Goal: Obtain resource: Obtain resource

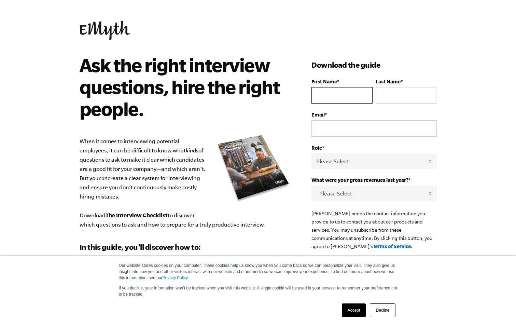
click at [330, 93] on input "First Name *" at bounding box center [341, 95] width 61 height 16
type input "[PERSON_NAME]"
type input "Mwanza"
type input "[EMAIL_ADDRESS][DOMAIN_NAME]"
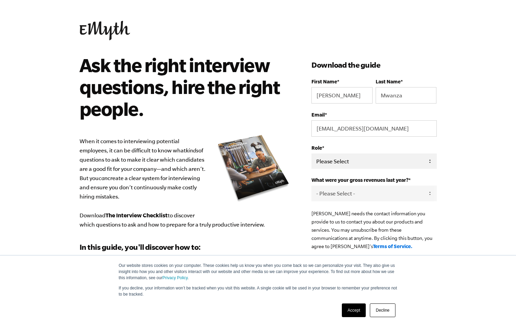
click at [353, 163] on select "Please Select Owner Partner / Co-Owner Executive Employee / Other" at bounding box center [373, 160] width 125 height 15
select select "Partner / Co-Owner"
click at [311, 153] on select "Please Select Owner Partner / Co-Owner Executive Employee / Other" at bounding box center [373, 160] width 125 height 15
click at [420, 199] on select "- Please Select - 0-75K 76-150K 151-275K 276-500K 501-750K 751-1M 1-2.5M 2.5-5M…" at bounding box center [373, 192] width 125 height 15
select select "0-75K"
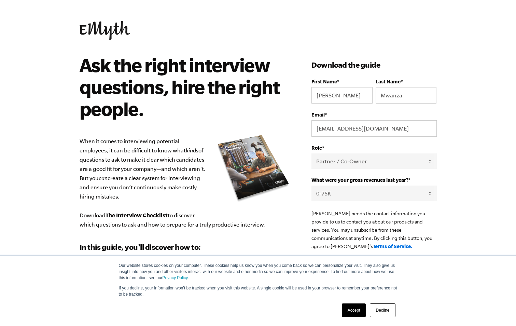
click at [311, 186] on select "- Please Select - 0-75K 76-150K 151-275K 276-500K 501-750K 751-1M 1-2.5M 2.5-5M…" at bounding box center [373, 192] width 125 height 15
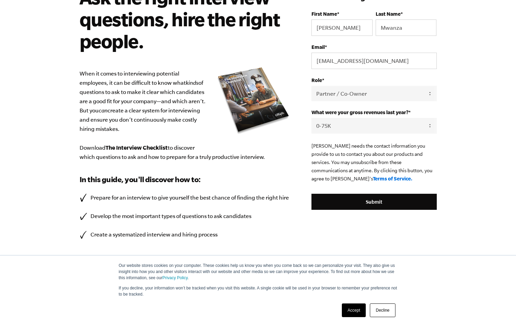
scroll to position [89, 0]
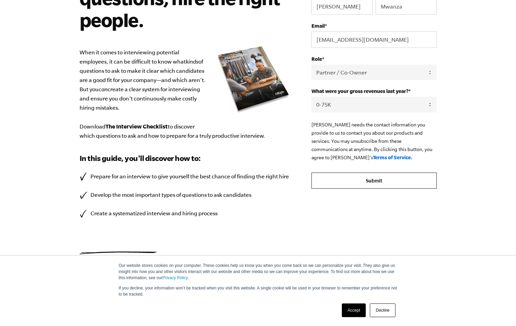
click at [406, 182] on input "Submit" at bounding box center [373, 180] width 125 height 16
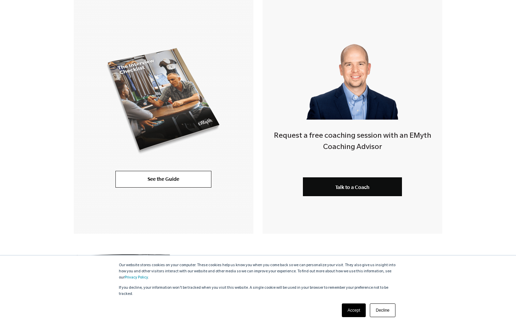
scroll to position [165, 0]
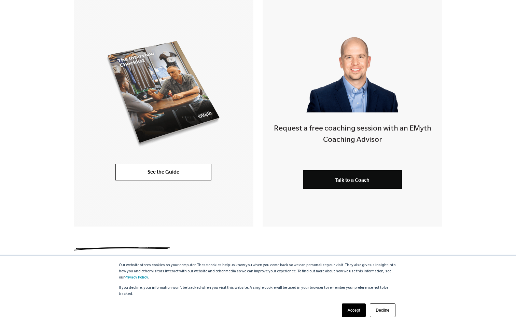
click at [358, 319] on div "Accept Decline" at bounding box center [369, 310] width 58 height 18
click at [358, 312] on link "Accept" at bounding box center [354, 310] width 24 height 14
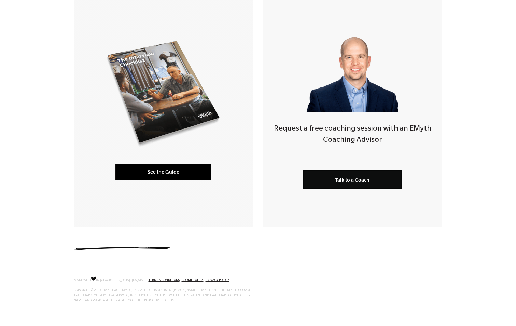
click at [182, 175] on link "See the Guide" at bounding box center [163, 172] width 96 height 16
